Goal: Obtain resource: Obtain resource

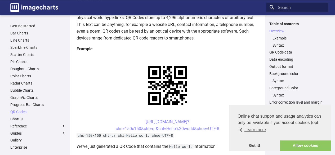
scroll to position [80, 0]
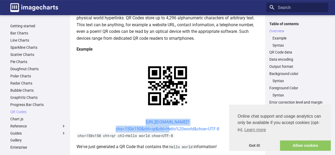
drag, startPoint x: 133, startPoint y: 68, endPoint x: 166, endPoint y: 80, distance: 35.3
click at [166, 119] on center "https://image-charts.com/chart? chs=150x150&cht=qr&chl=Hello%20world&choe=UTF-8" at bounding box center [168, 126] width 182 height 14
copy link "https://image-charts.com/chart? chs=150x150&cht=qr&chl="
